Goal: Transaction & Acquisition: Obtain resource

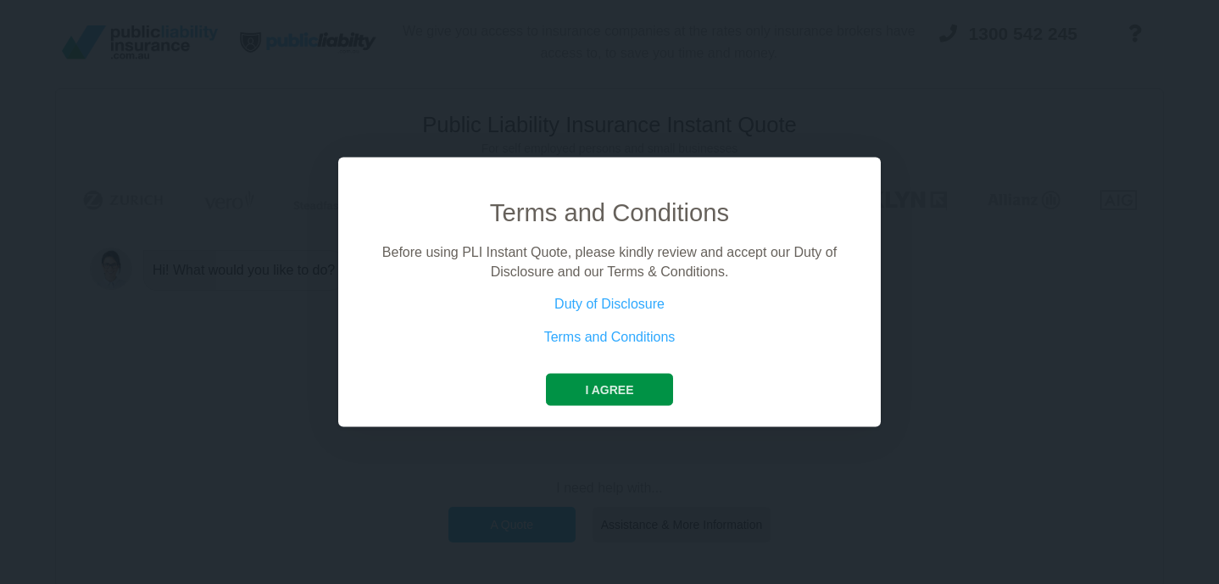
click at [617, 383] on button "I agree" at bounding box center [609, 390] width 126 height 32
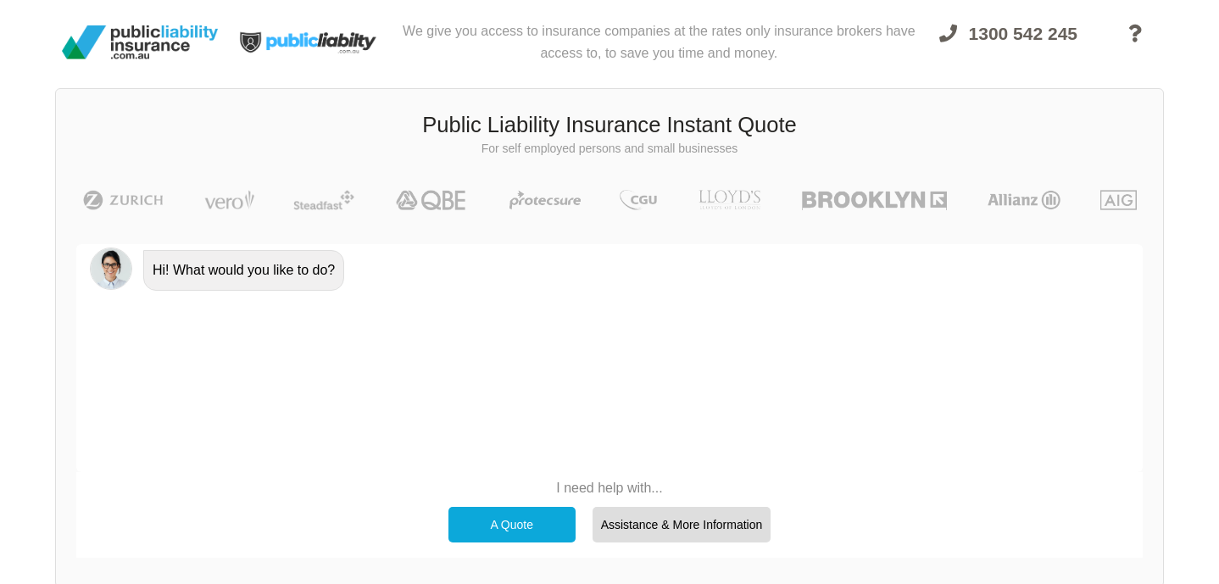
click at [527, 530] on div "A Quote" at bounding box center [511, 525] width 127 height 36
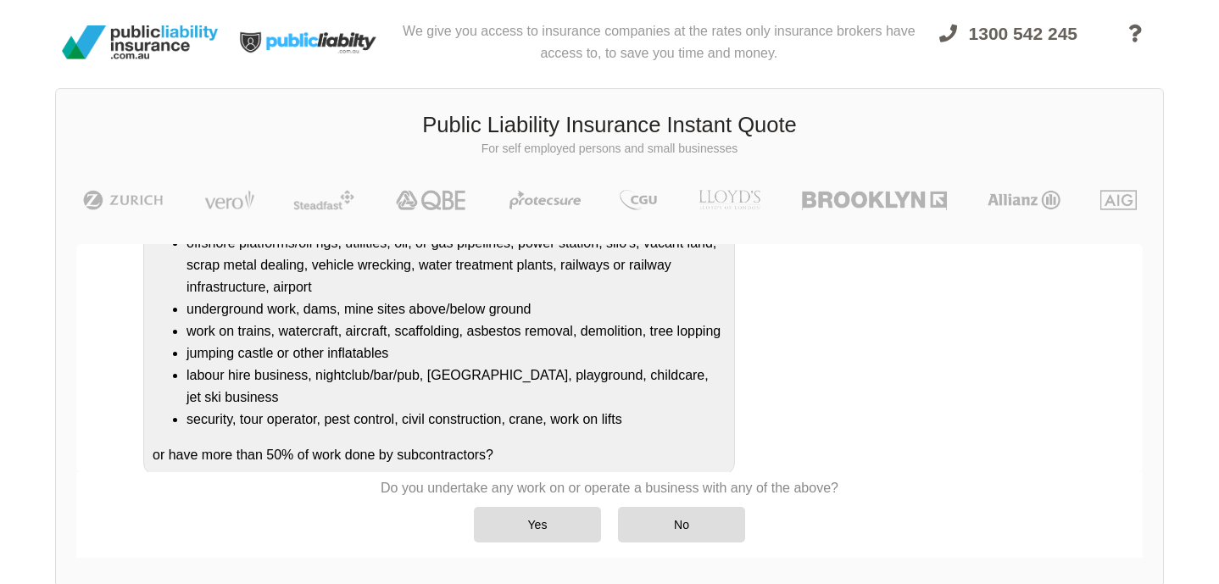
scroll to position [263, 0]
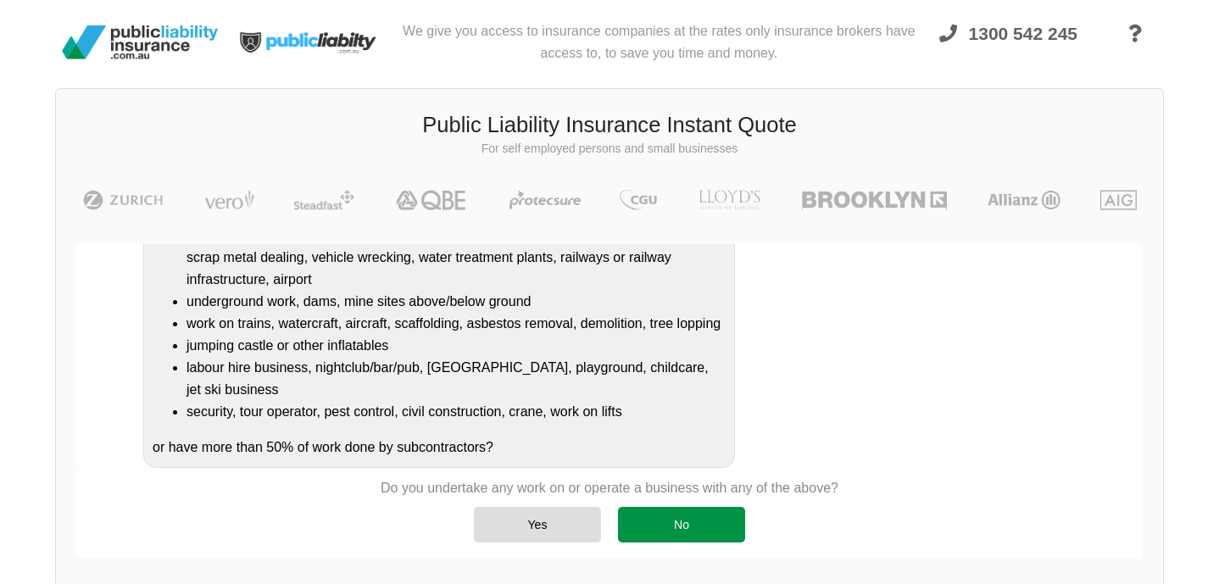
click at [676, 532] on div "No" at bounding box center [681, 525] width 127 height 36
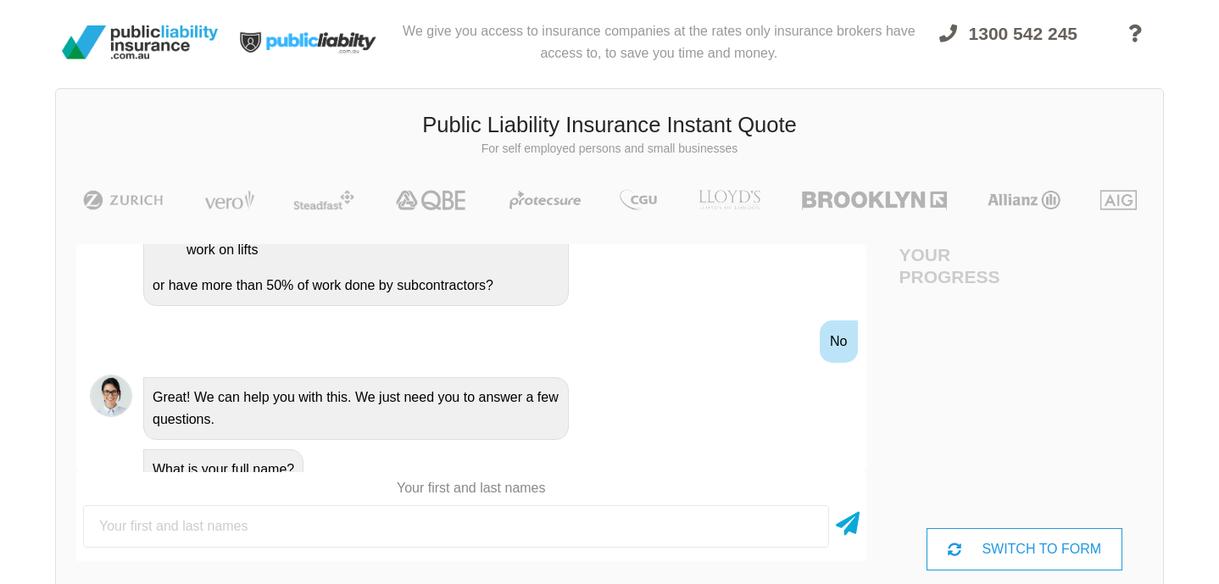
scroll to position [0, 0]
click at [992, 556] on div "SWITCH TO FORM" at bounding box center [1024, 549] width 196 height 42
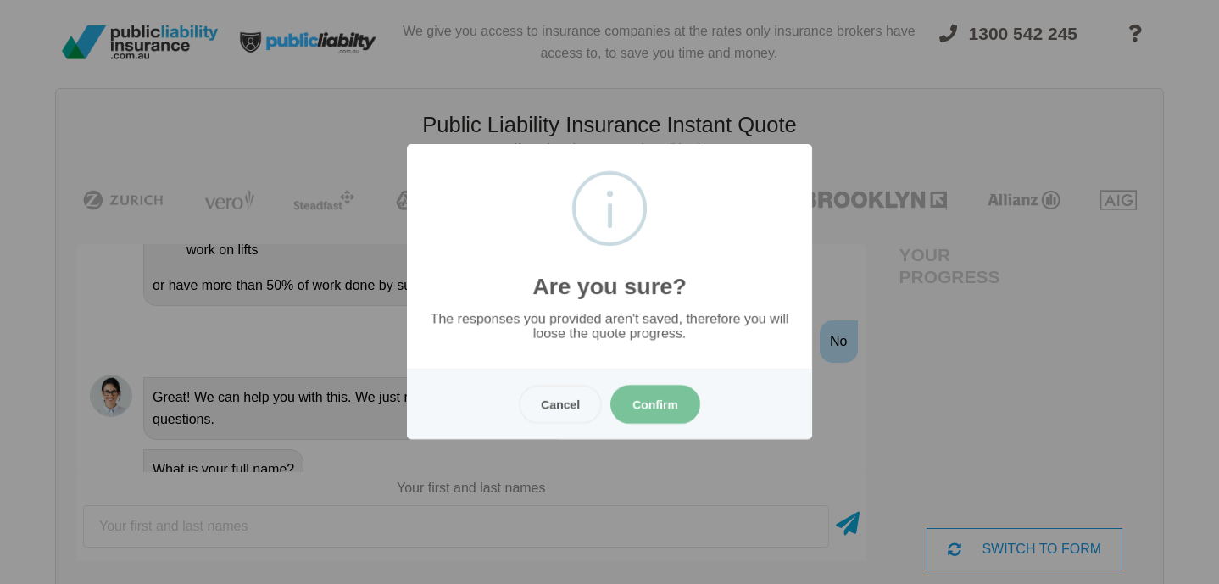
click at [654, 411] on button "Confirm" at bounding box center [655, 404] width 90 height 39
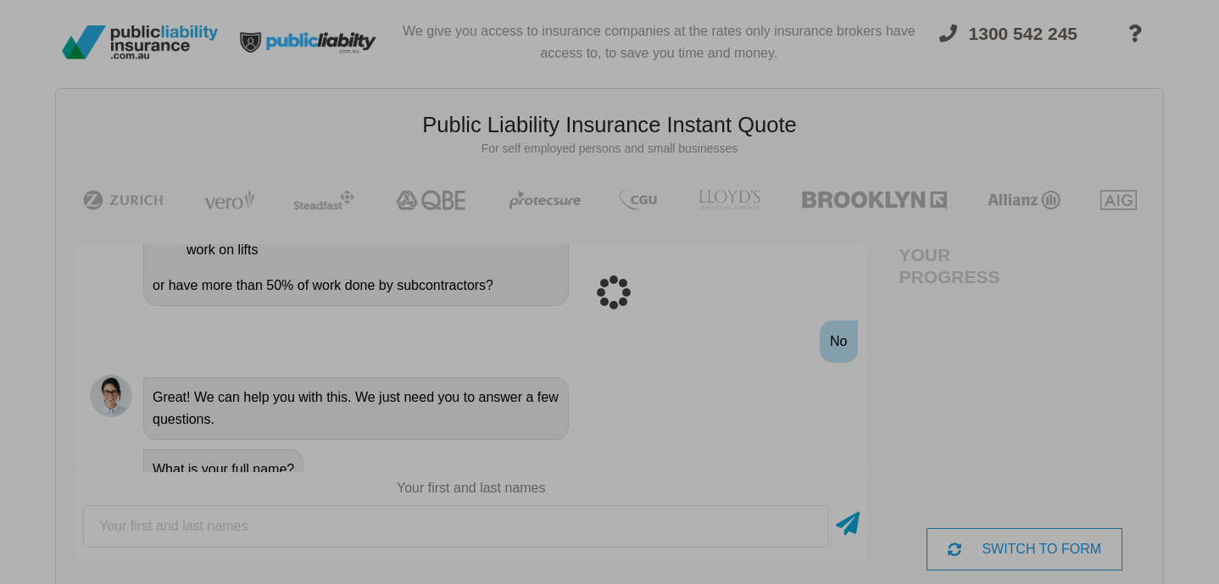
scroll to position [42, 0]
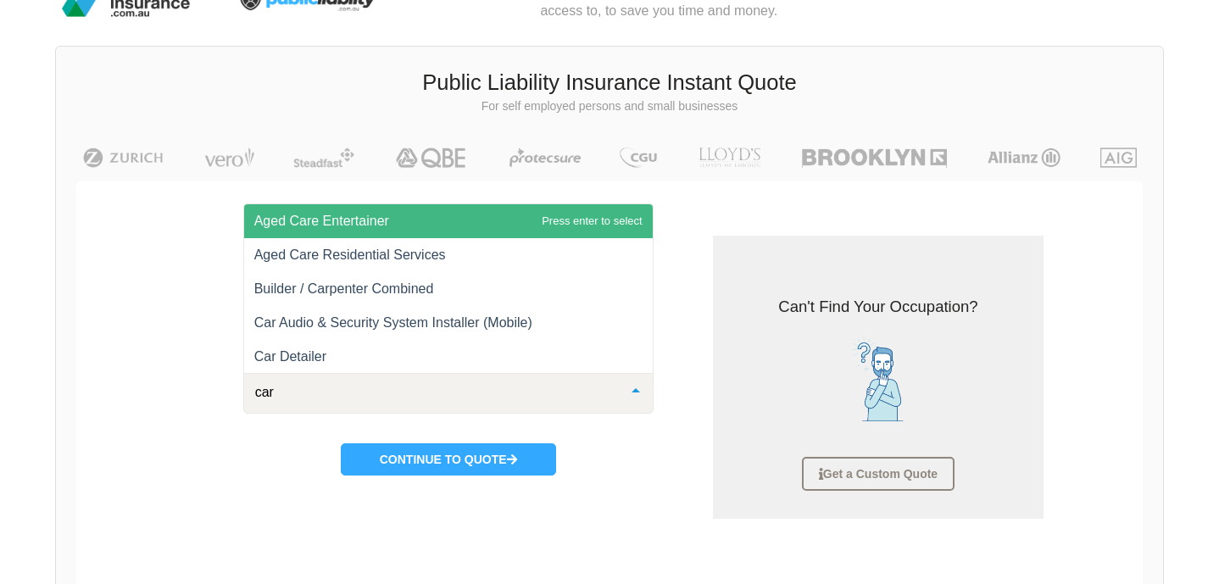
type input "carp"
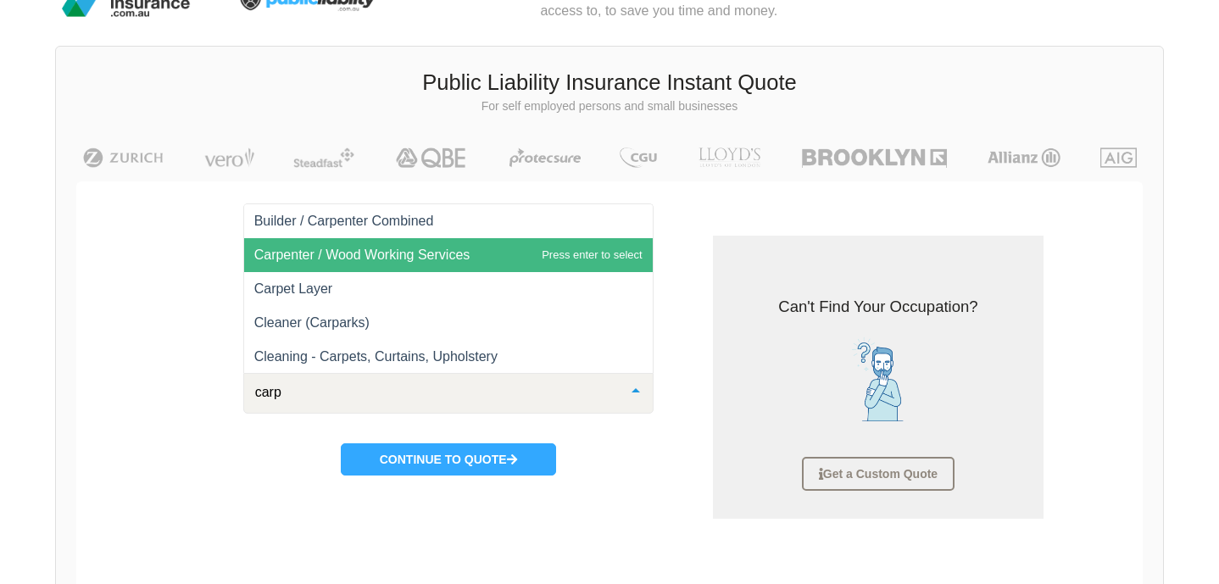
click at [376, 253] on span "Carpenter / Wood Working Services" at bounding box center [362, 254] width 216 height 14
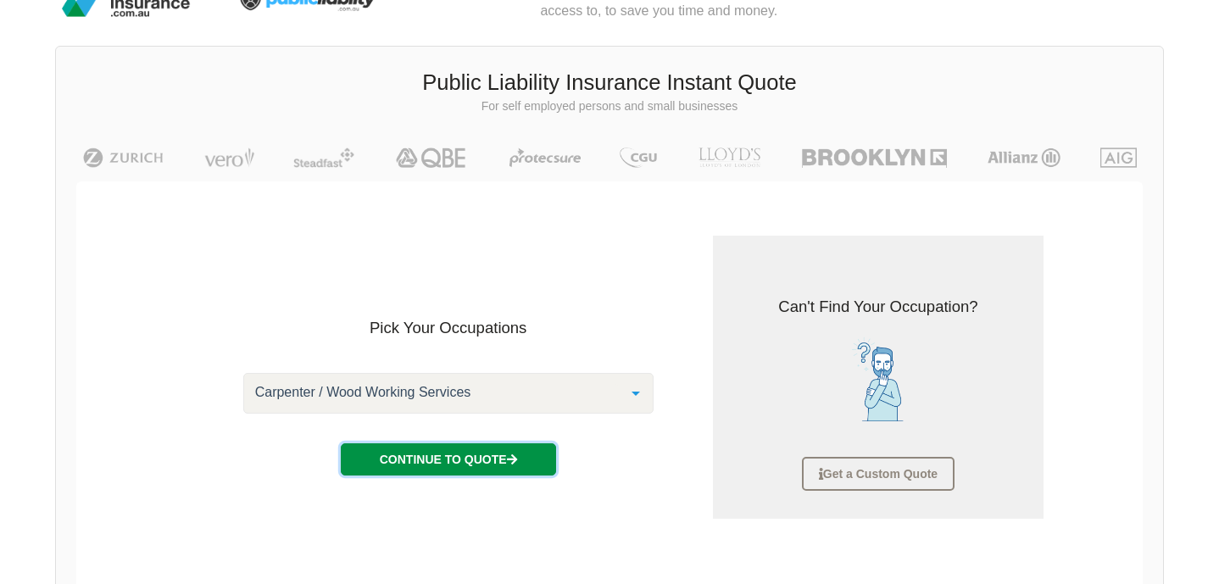
click at [454, 454] on button "Continue to Quote" at bounding box center [448, 459] width 215 height 32
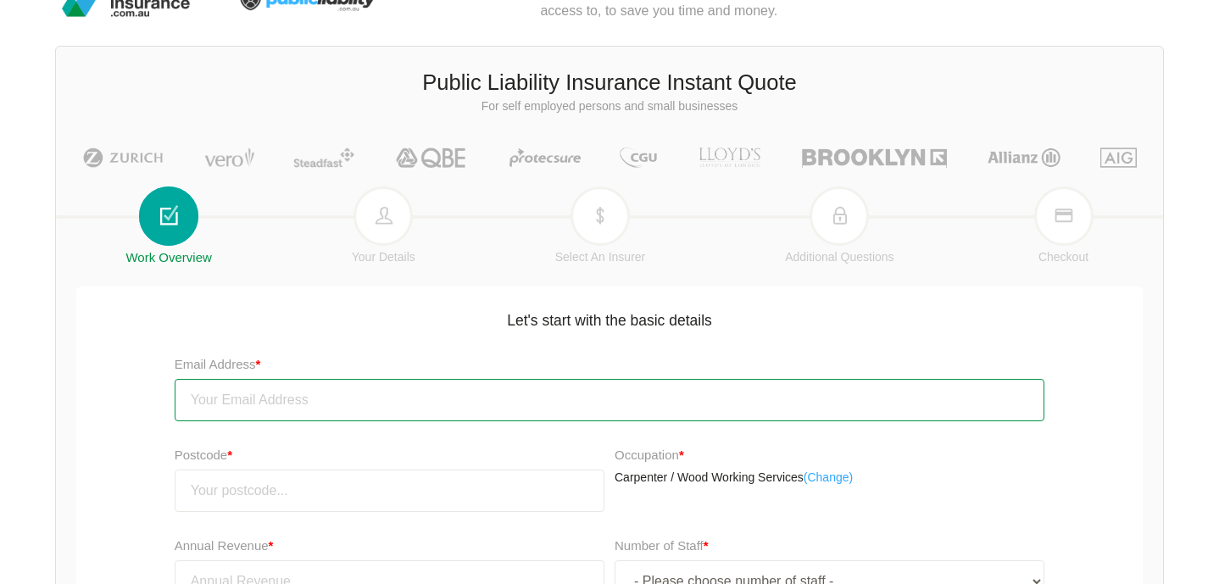
click at [325, 398] on input "email" at bounding box center [610, 400] width 870 height 42
type input "[EMAIL_ADDRESS][PERSON_NAME][DOMAIN_NAME]"
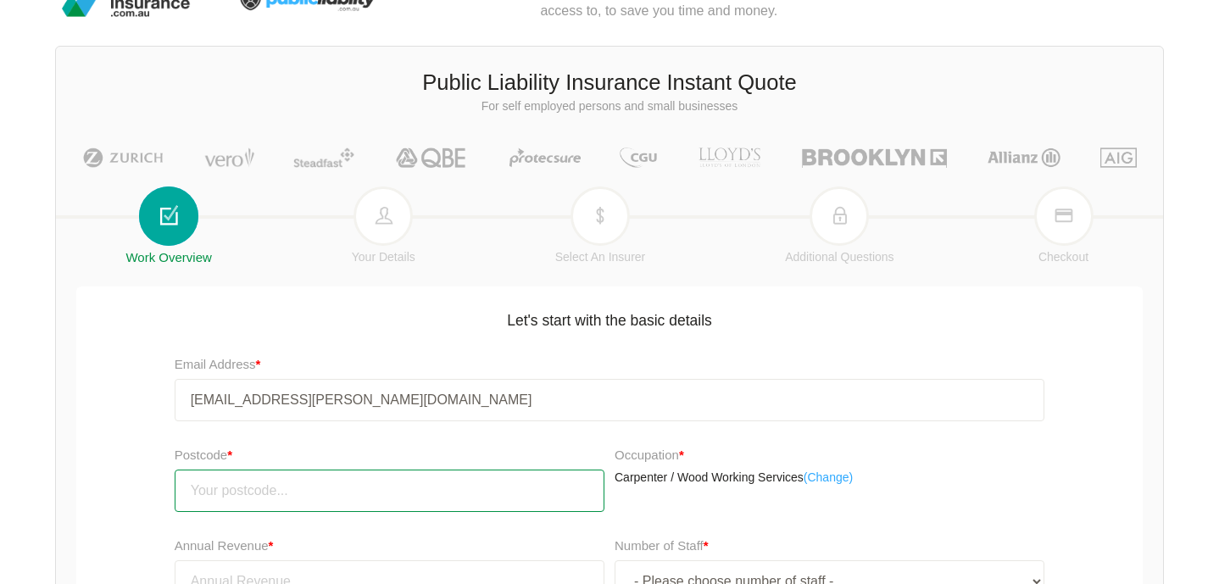
click at [275, 485] on input "number" at bounding box center [390, 490] width 430 height 42
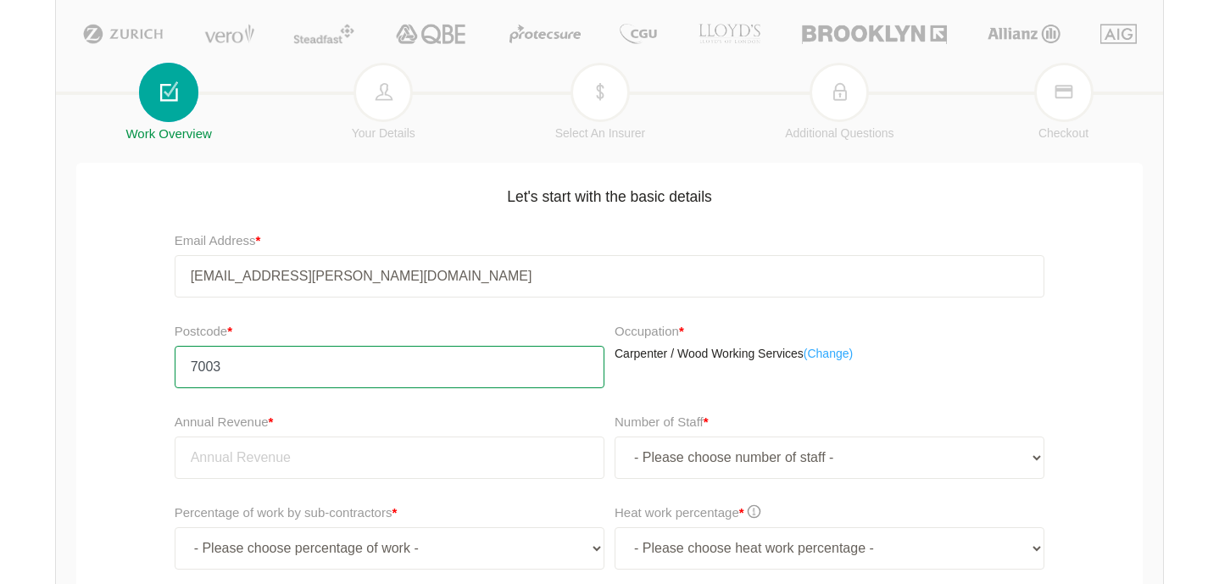
scroll to position [171, 0]
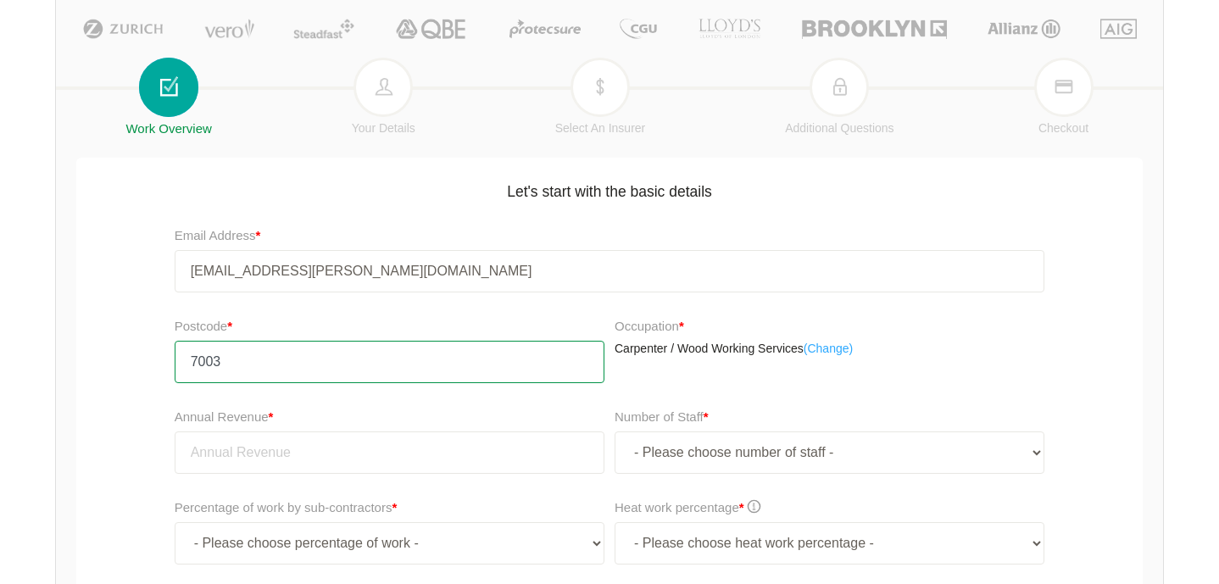
type input "7003"
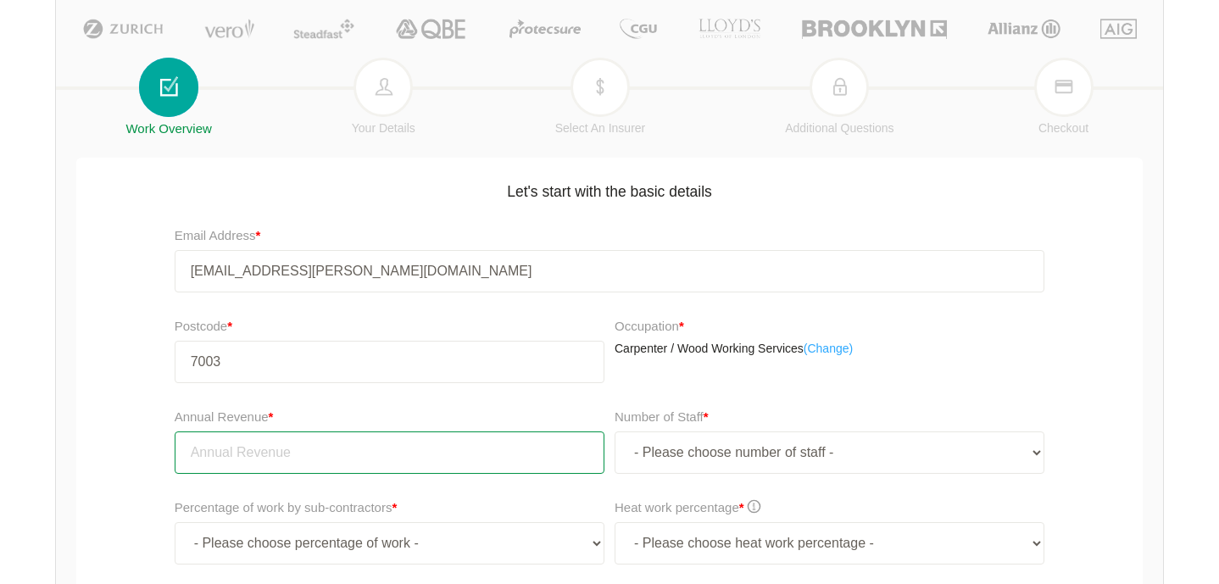
click at [269, 458] on input "tel" at bounding box center [390, 452] width 430 height 42
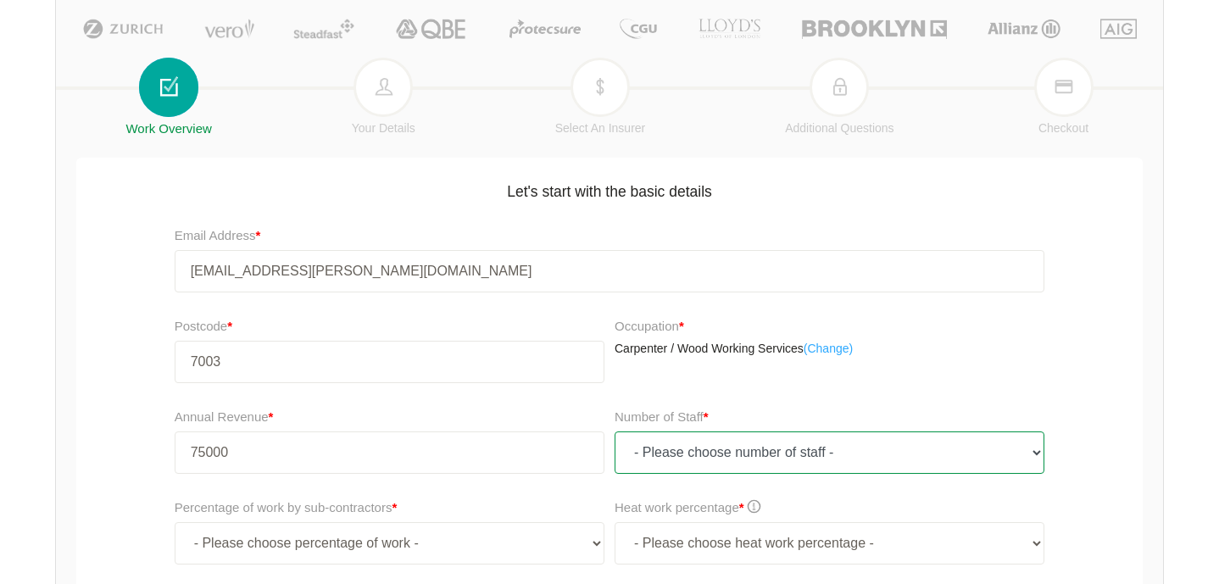
click at [675, 451] on select "- Please choose number of staff - 1 2 3 4 5 6 7 8 9 10 11+" at bounding box center [829, 452] width 430 height 42
type input "75,000.00"
select select "1"
click at [614, 431] on select "- Please choose number of staff - 1 2 3 4 5 6 7 8 9 10 11+" at bounding box center [829, 452] width 430 height 42
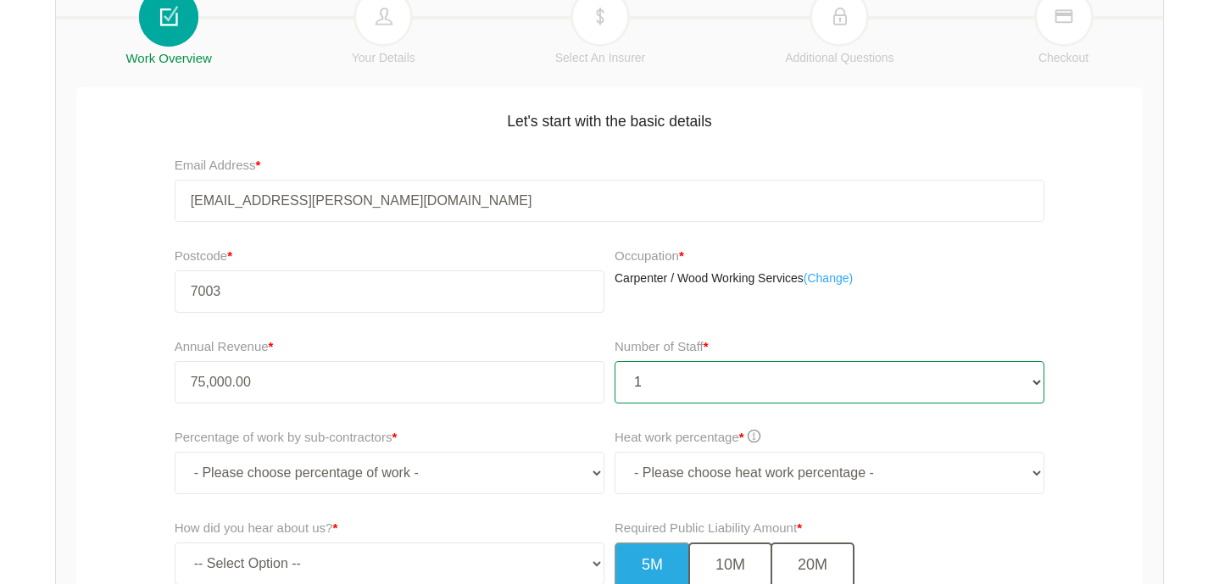
scroll to position [242, 0]
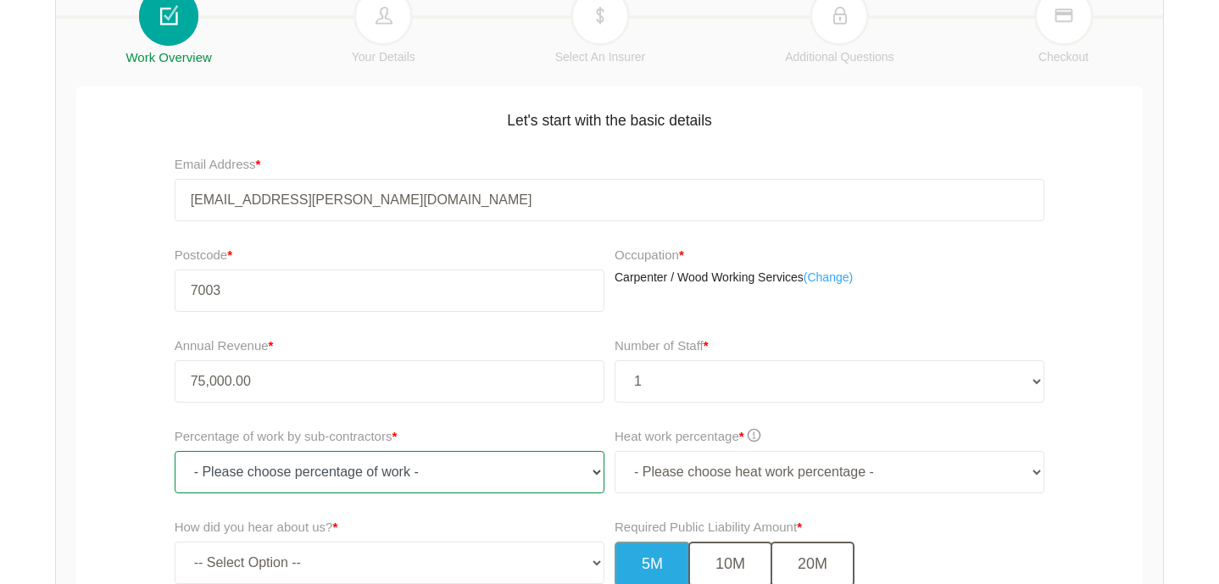
click at [432, 461] on select "- Please choose percentage of work - 0% 0 to 9.99% 10% to 19.99% 20% to 29.99% …" at bounding box center [390, 472] width 430 height 42
select select "0"
click at [175, 451] on select "- Please choose percentage of work - 0% 0 to 9.99% 10% to 19.99% 20% to 29.99% …" at bounding box center [390, 472] width 430 height 42
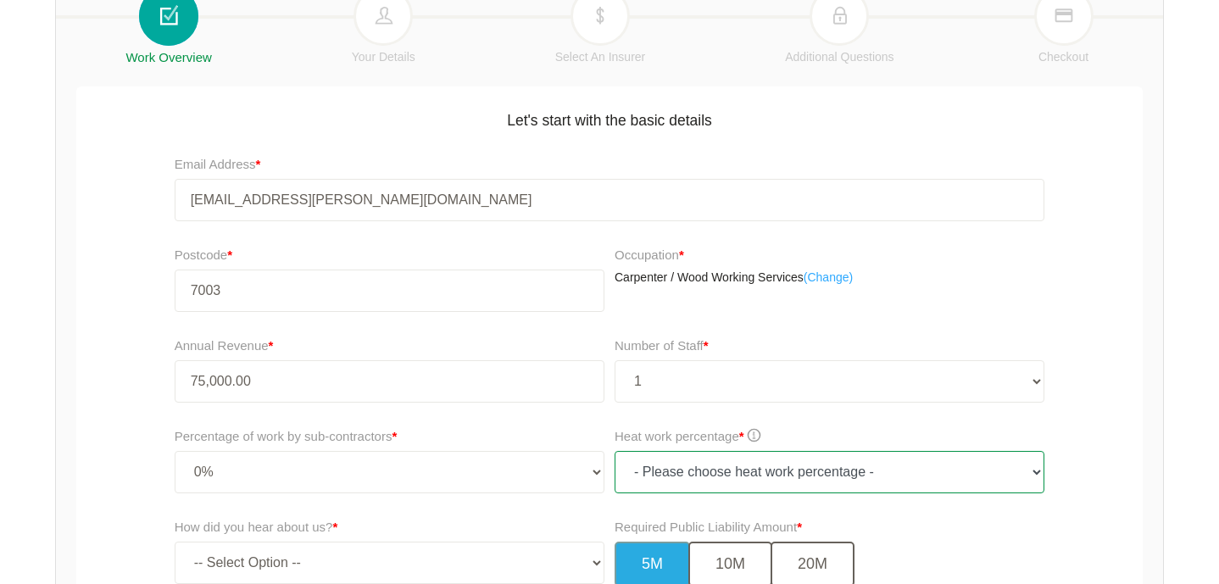
click at [707, 472] on select "- Please choose heat work percentage - 0% 0 to 5% Above 5%" at bounding box center [829, 472] width 430 height 42
select select "0-5"
click at [614, 451] on select "- Please choose heat work percentage - 0% 0 to 5% Above 5%" at bounding box center [829, 472] width 430 height 42
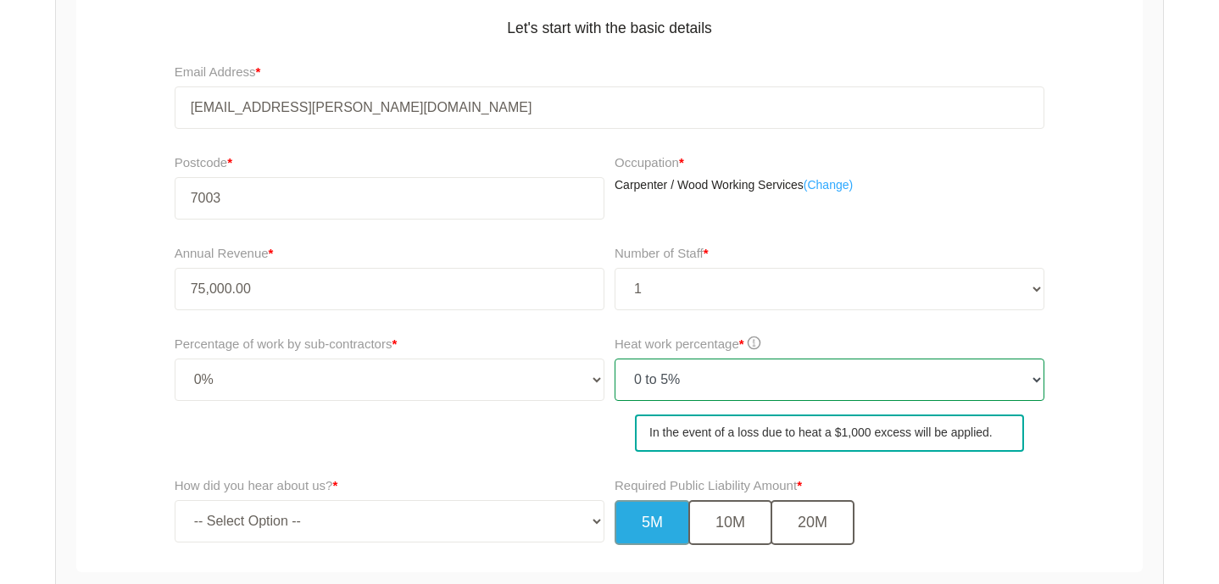
scroll to position [369, 0]
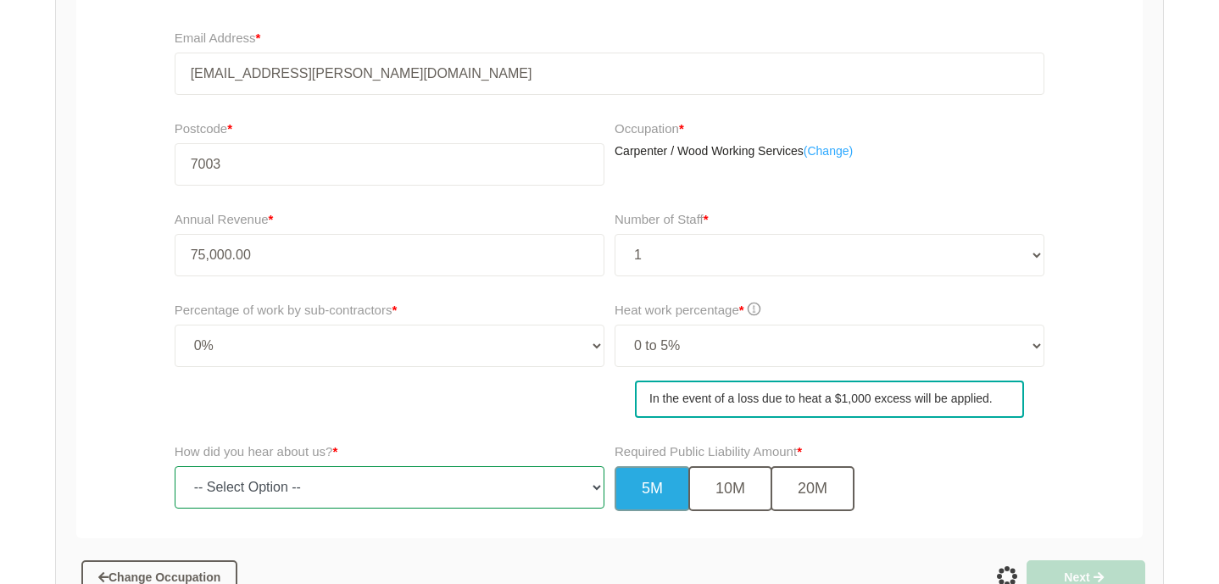
click at [594, 484] on select "-- Select Option -- TV Commercial Google Search Bing Search Referred by Someone…" at bounding box center [390, 487] width 430 height 42
select select "google"
click at [175, 466] on select "-- Select Option -- TV Commercial Google Search Bing Search Referred by Someone…" at bounding box center [390, 487] width 430 height 42
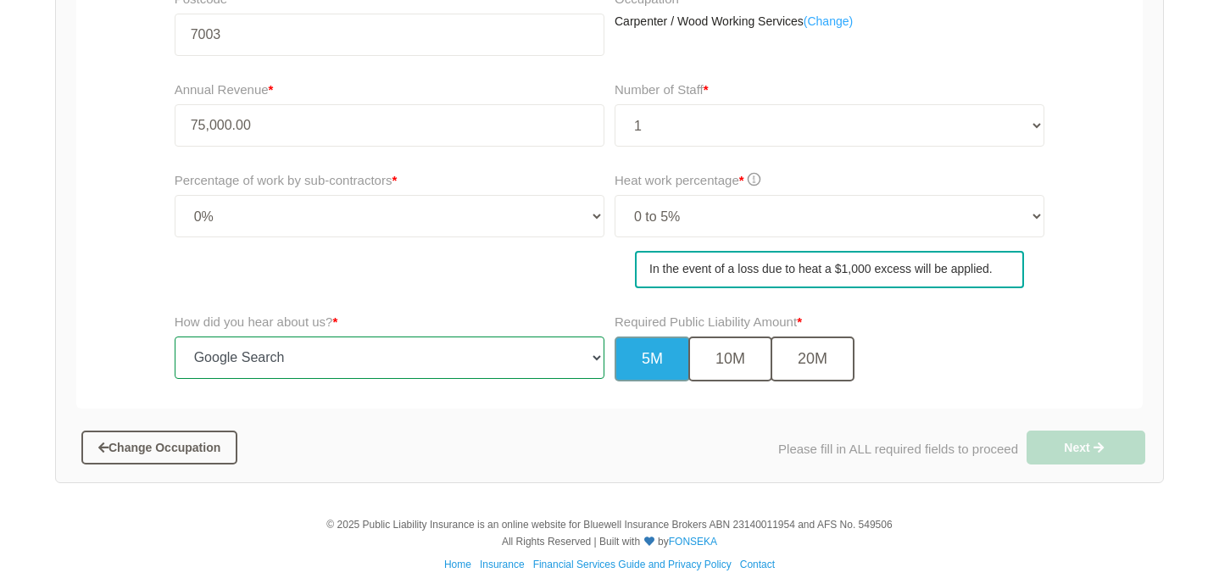
scroll to position [618, 0]
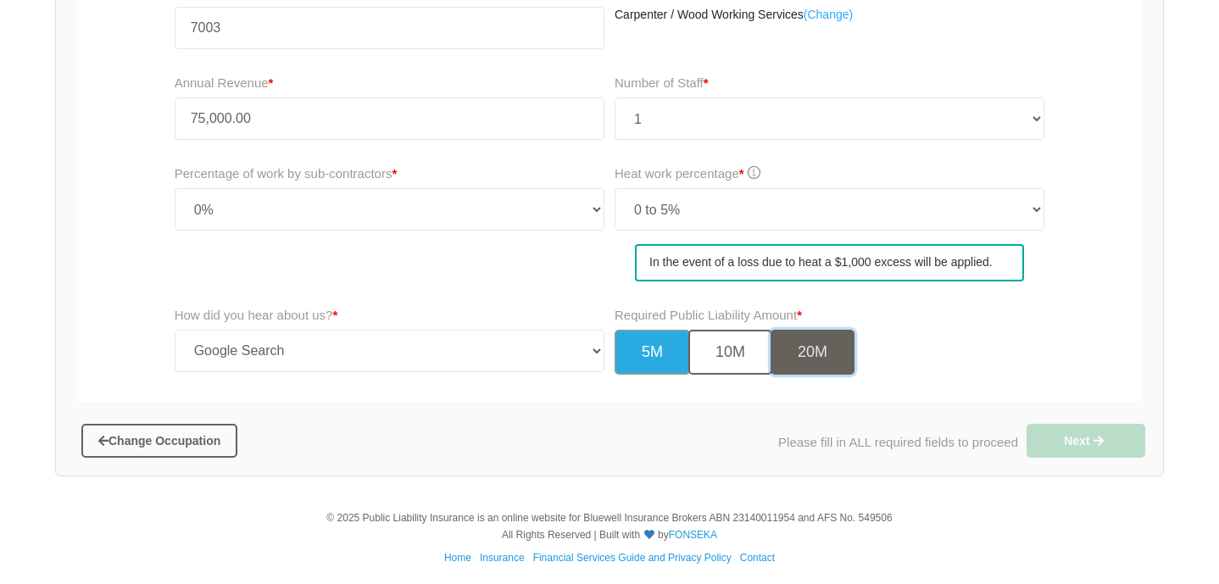
click at [802, 348] on button "20M" at bounding box center [812, 352] width 84 height 45
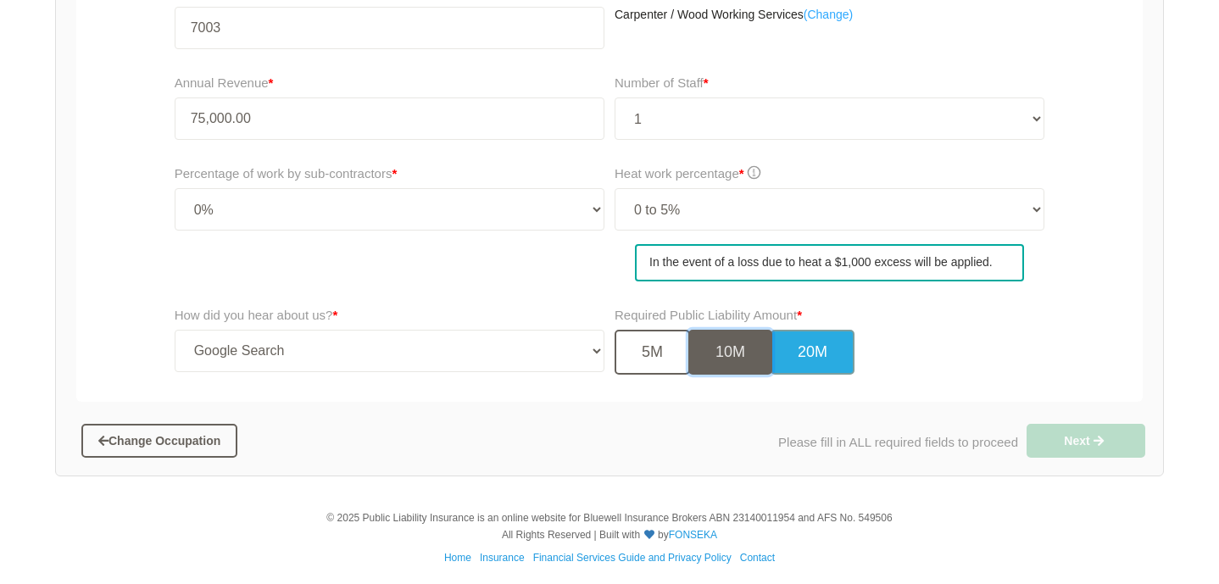
click at [727, 358] on button "10M" at bounding box center [730, 352] width 84 height 45
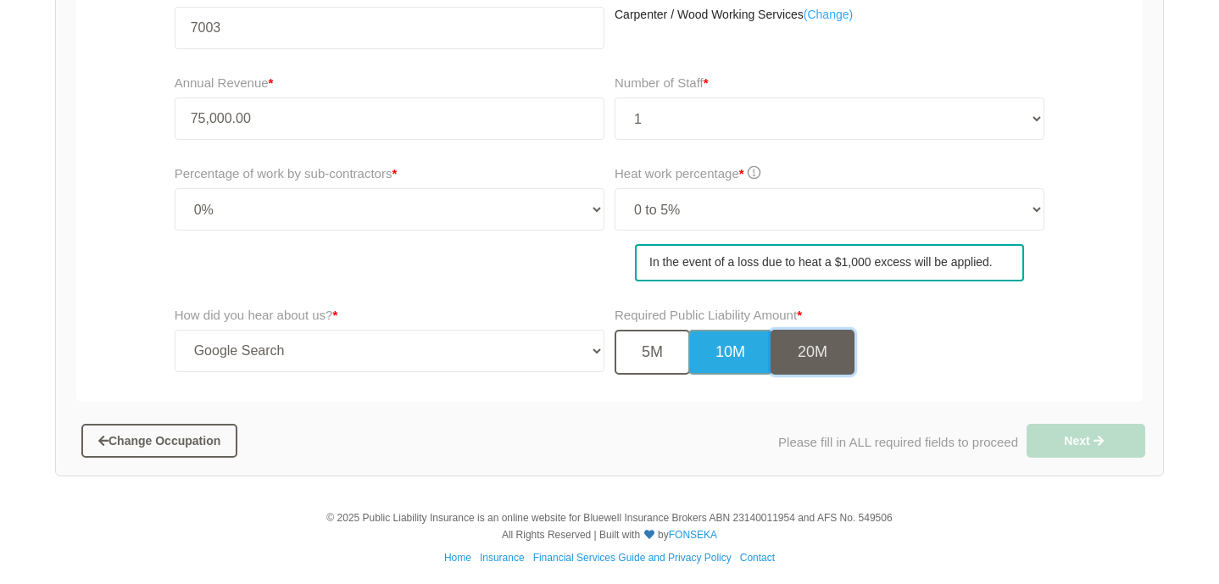
click at [806, 336] on button "20M" at bounding box center [812, 352] width 84 height 45
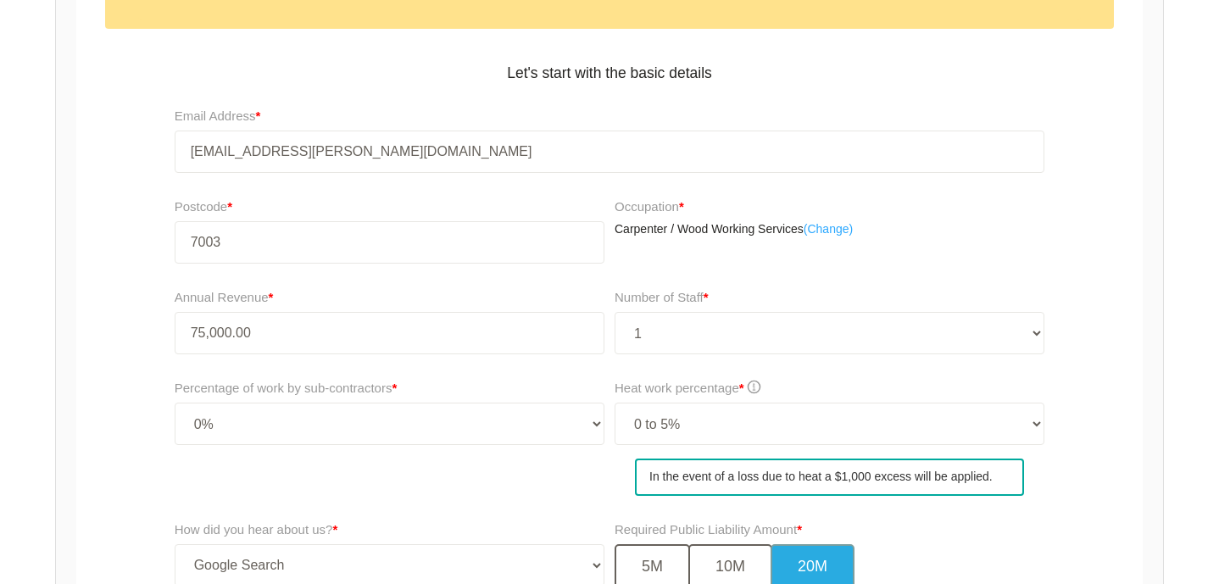
scroll to position [453, 0]
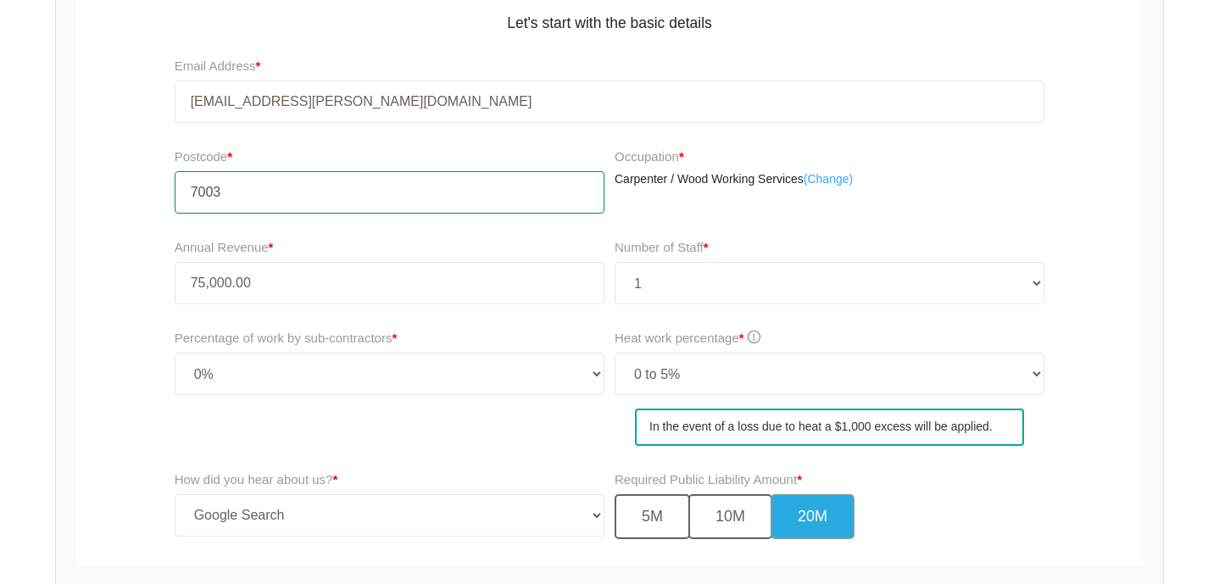
click at [257, 193] on input "7003" at bounding box center [390, 192] width 430 height 42
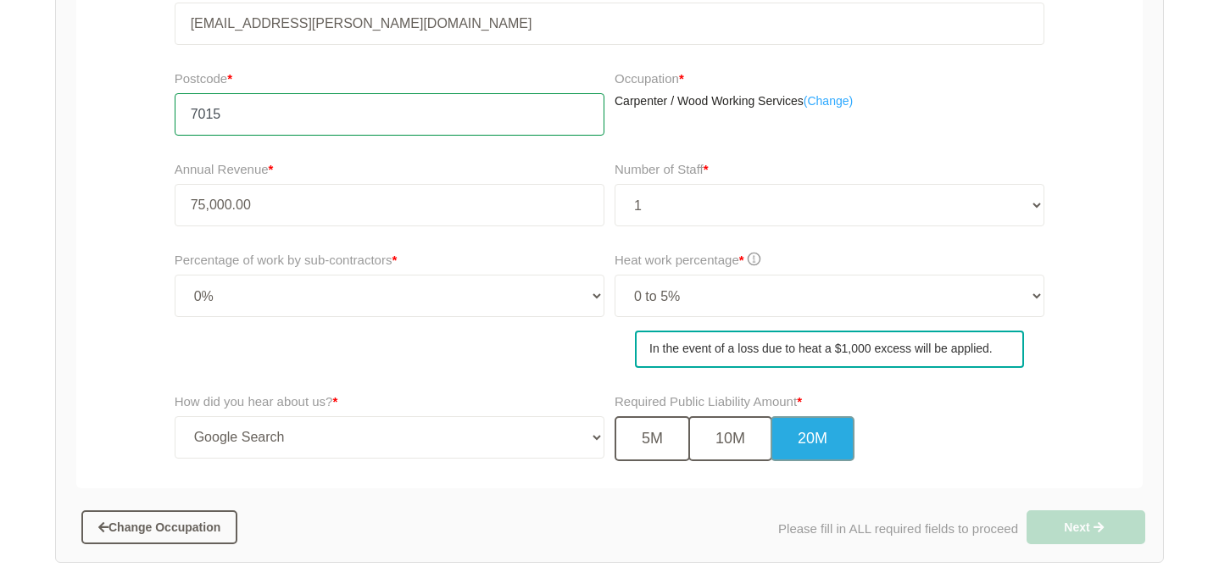
scroll to position [593, 0]
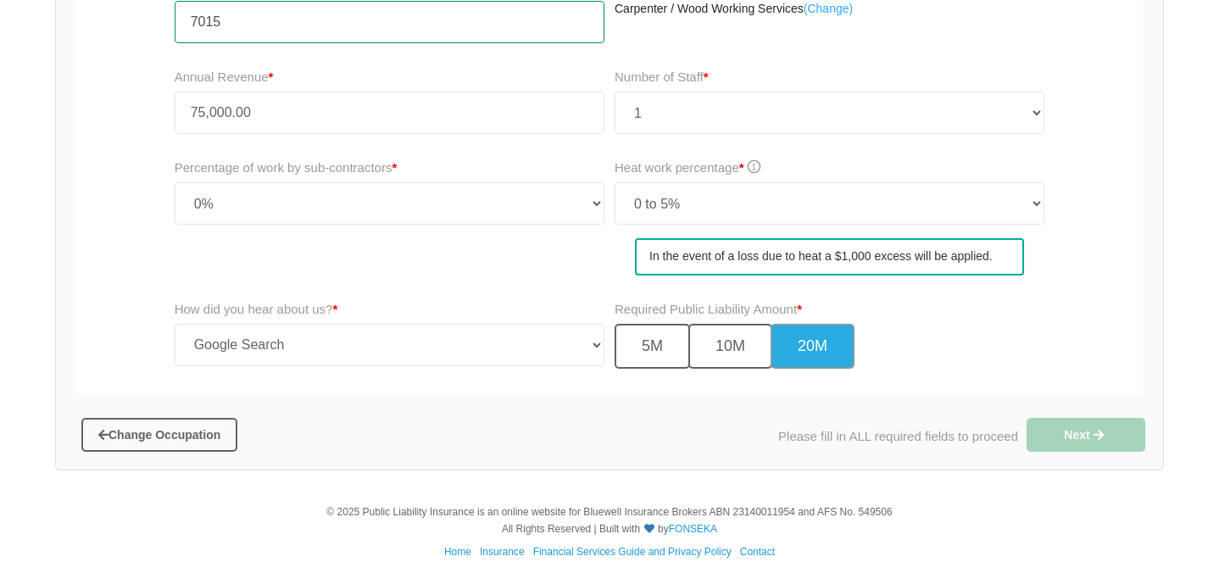
type input "7015"
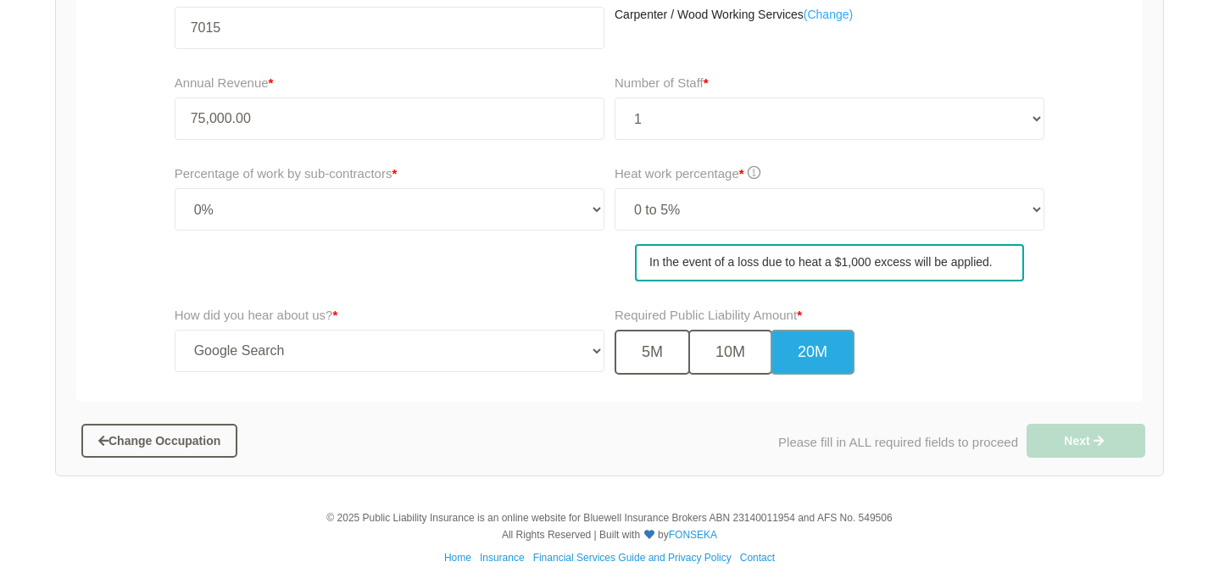
scroll to position [586, 0]
click at [733, 362] on button "10M" at bounding box center [730, 353] width 84 height 45
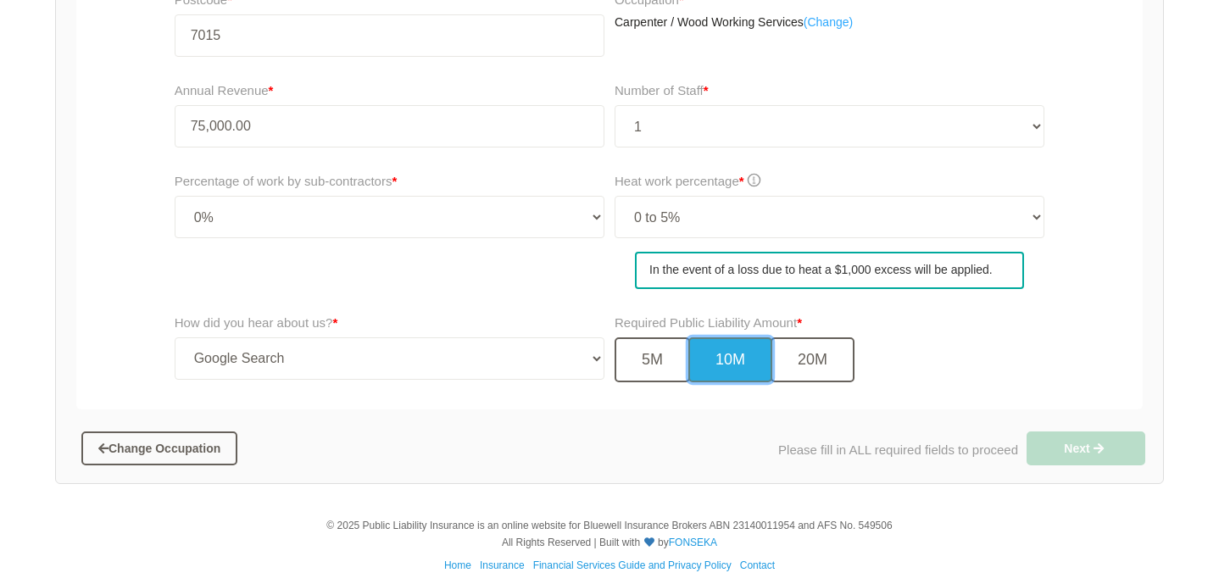
scroll to position [593, 0]
